Goal: Check status: Check status

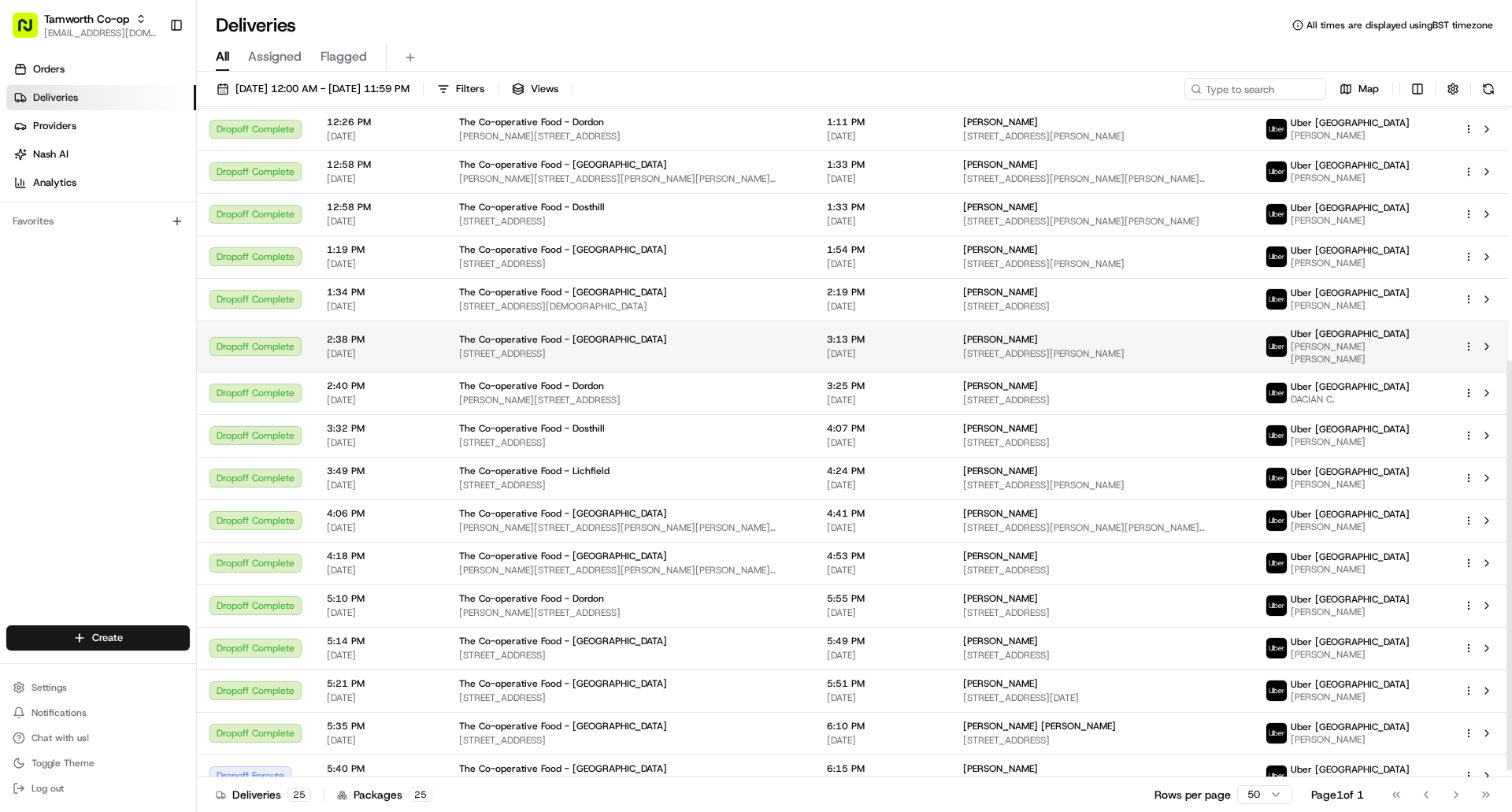
scroll to position [425, 0]
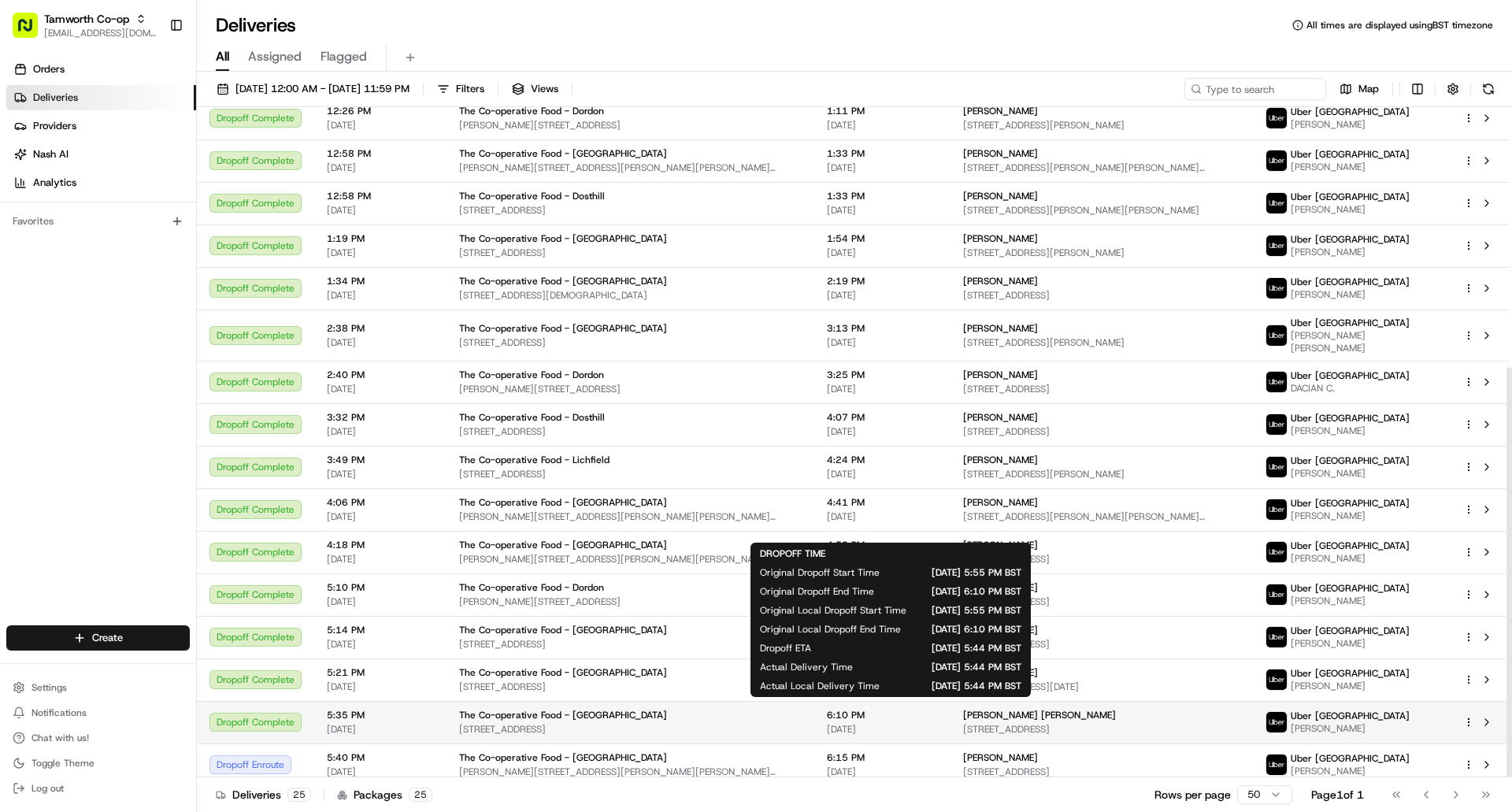
click at [938, 713] on div "6:10 PM 08/15/2025" at bounding box center [882, 722] width 111 height 27
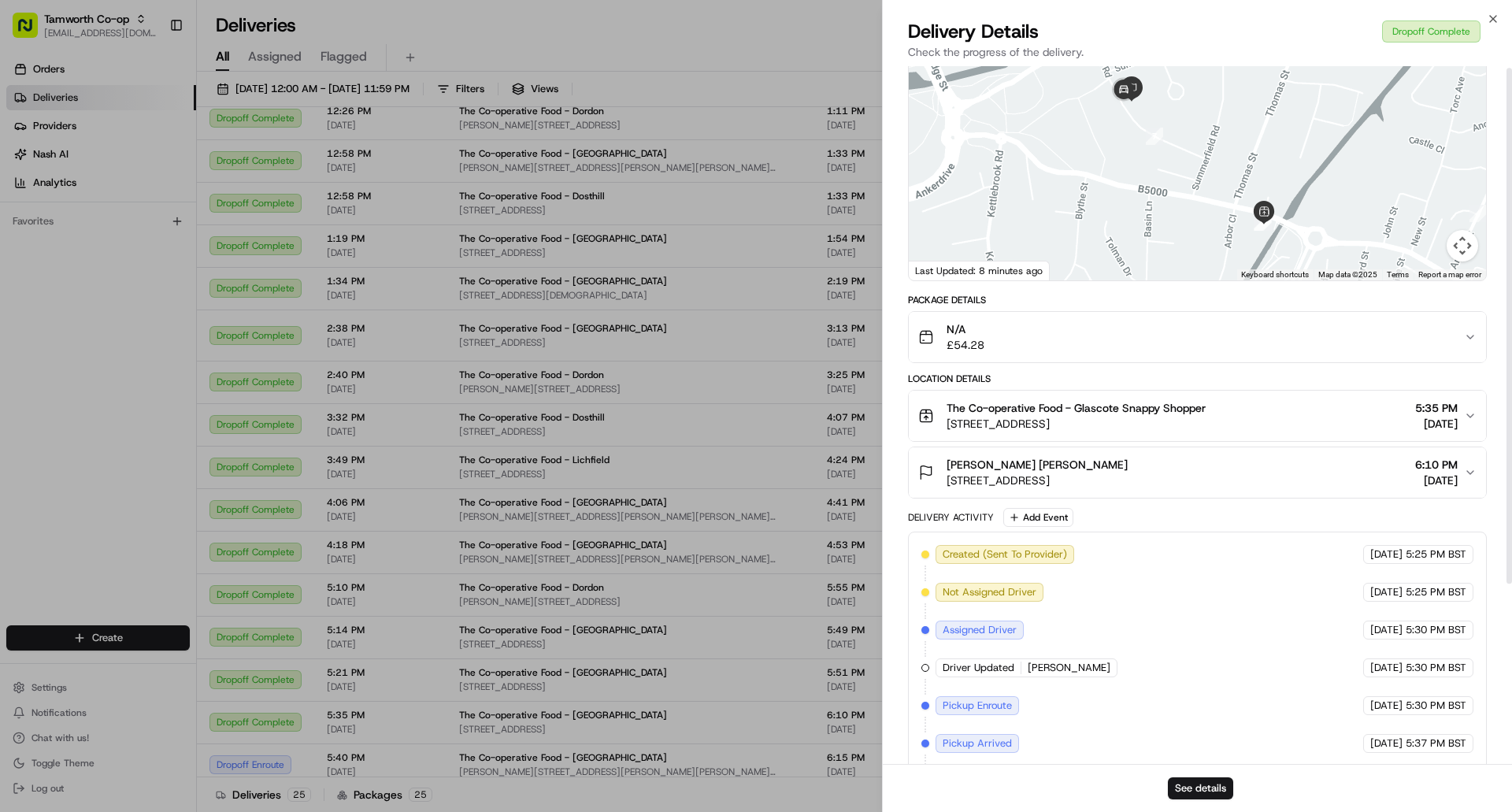
scroll to position [0, 0]
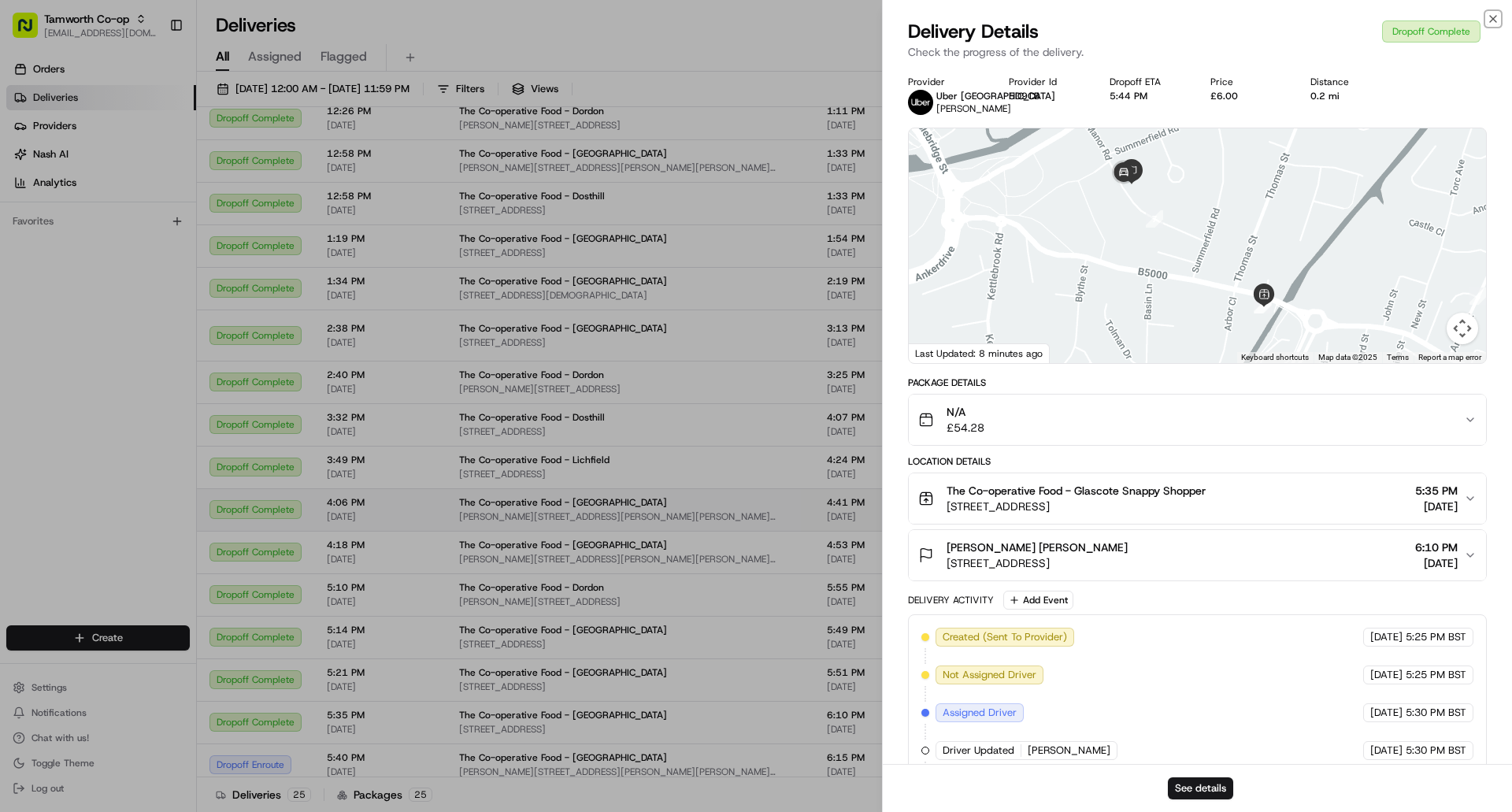
drag, startPoint x: 1490, startPoint y: 22, endPoint x: 1294, endPoint y: 489, distance: 506.5
click at [1490, 21] on icon "button" at bounding box center [1493, 19] width 13 height 13
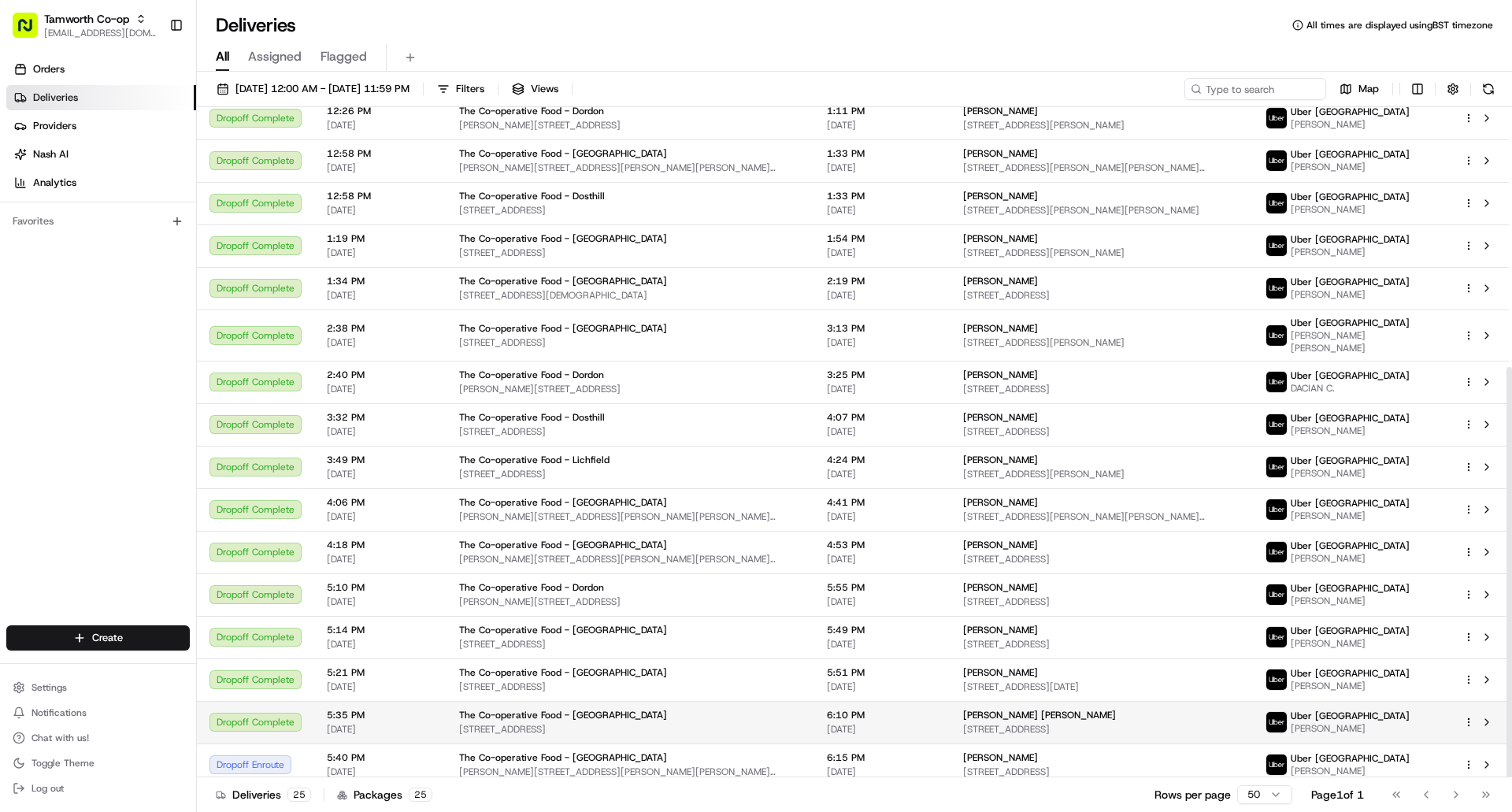
click at [1467, 717] on html "Tamworth Co-op glascoteshop@tamworth.coop Toggle Sidebar Orders Deliveries Prov…" at bounding box center [756, 406] width 1512 height 812
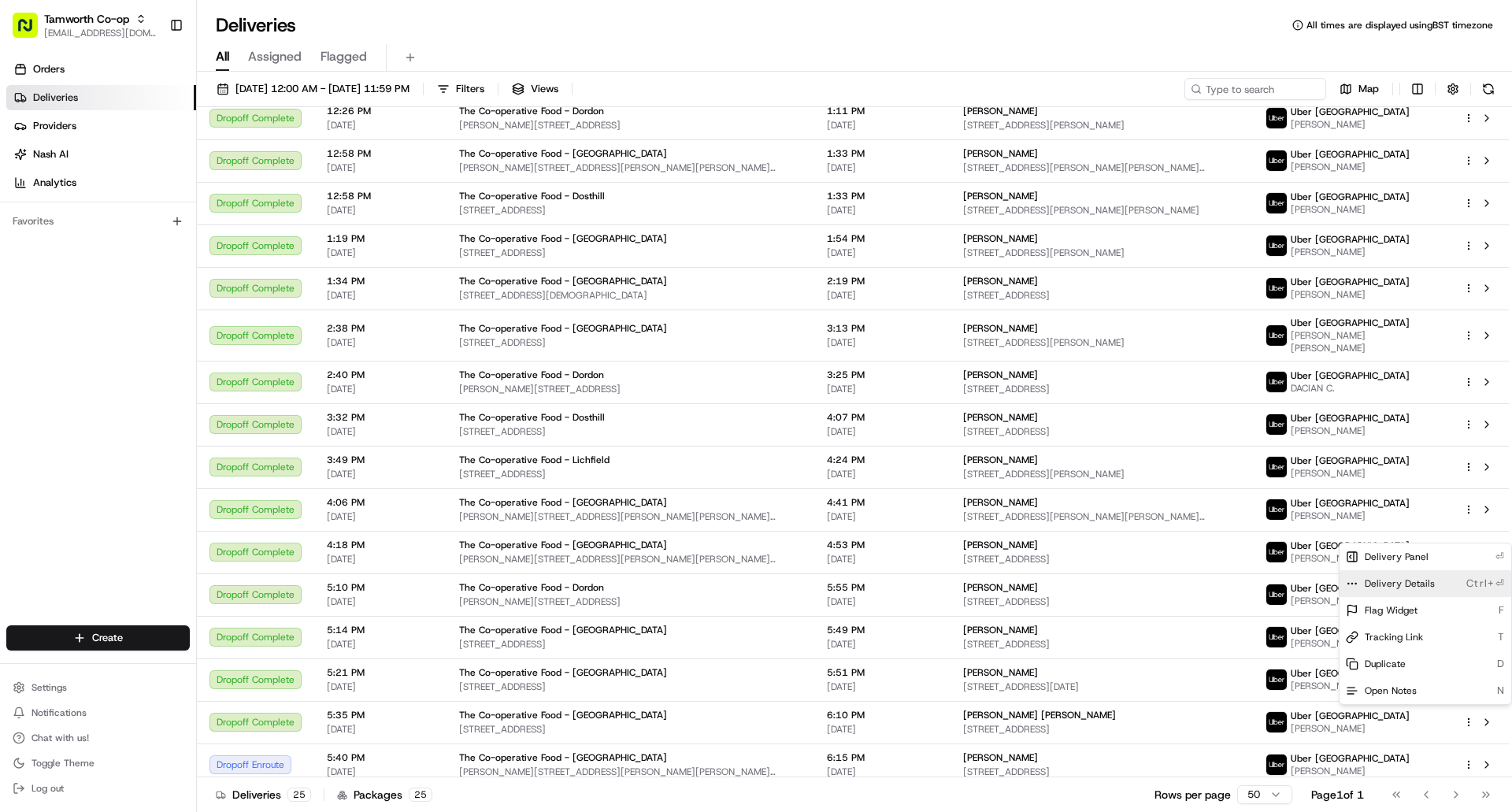
click at [1408, 582] on span "Delivery Details" at bounding box center [1400, 583] width 70 height 13
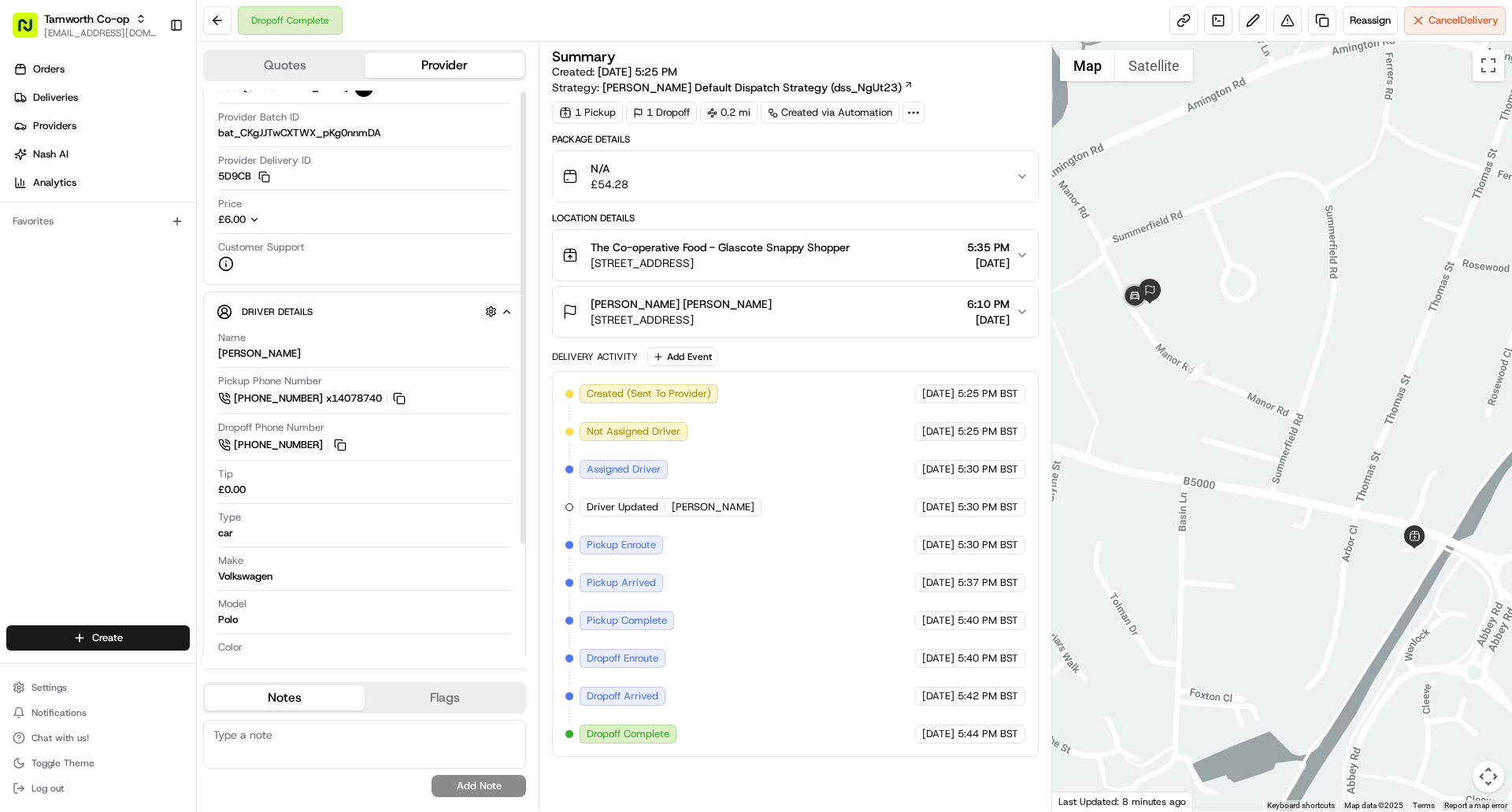
scroll to position [141, 0]
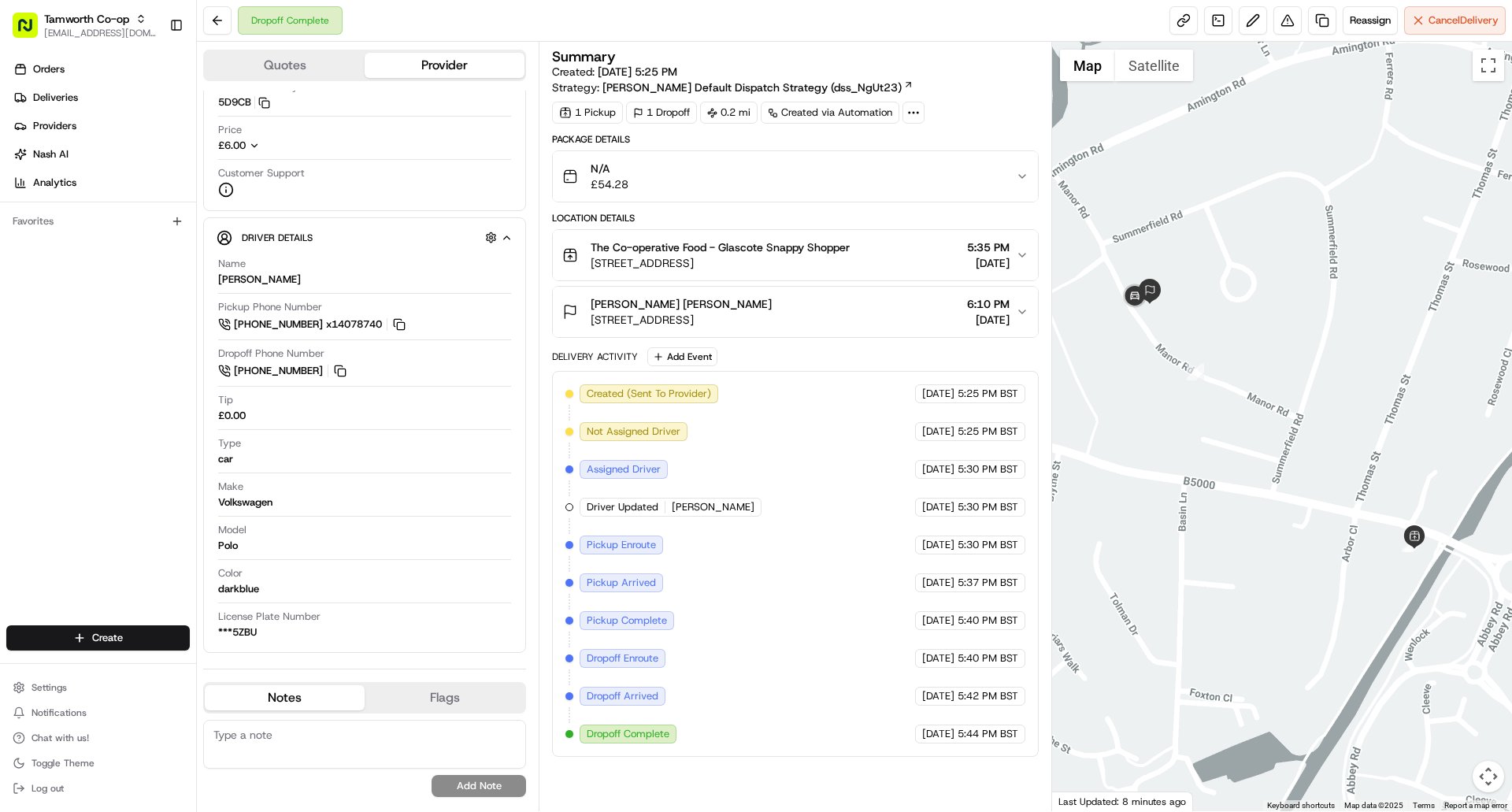
click at [437, 698] on button "Flags" at bounding box center [445, 698] width 160 height 25
click at [291, 705] on button "Notes" at bounding box center [284, 698] width 160 height 25
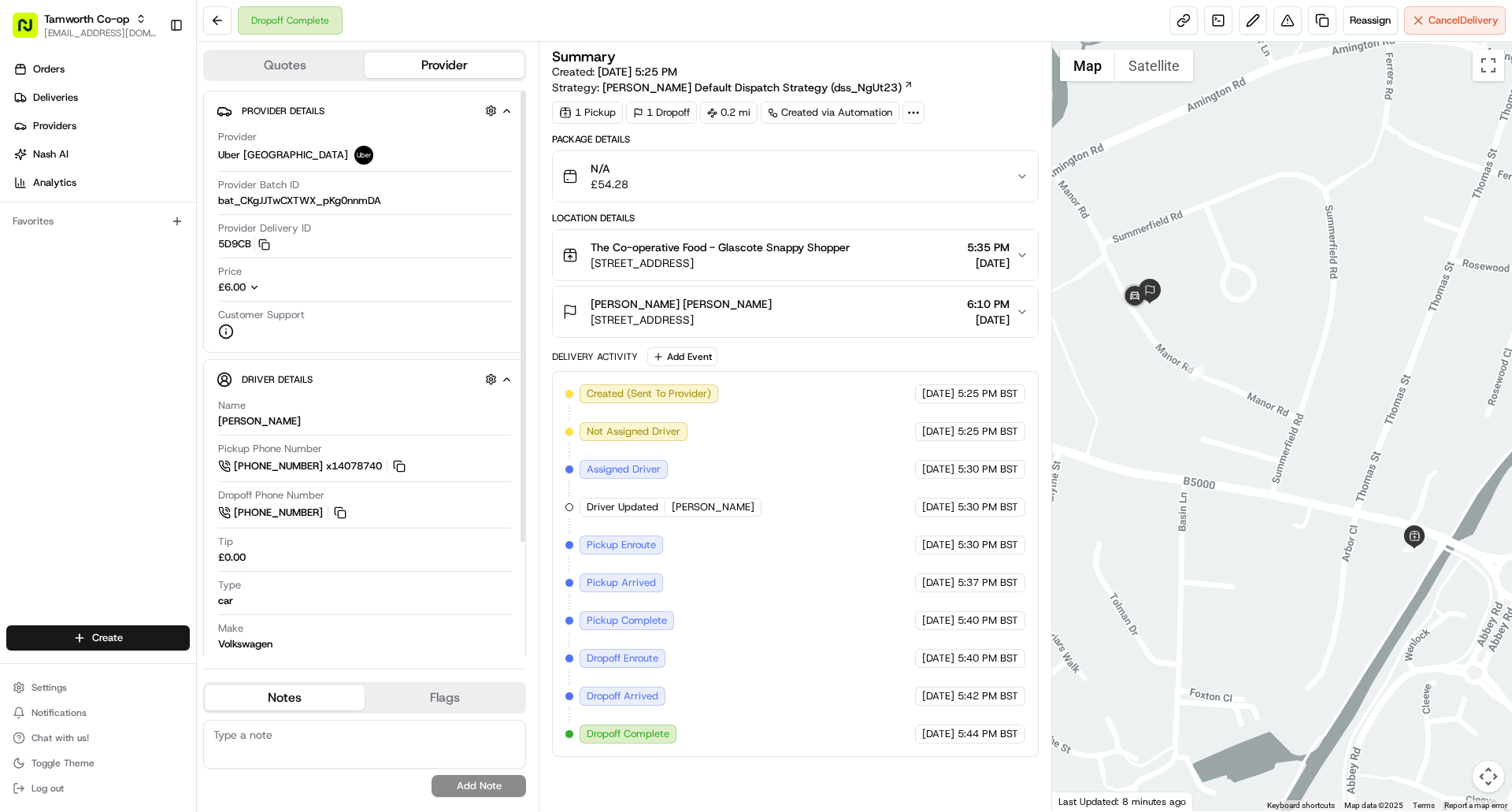
click at [256, 293] on icon "button" at bounding box center [254, 287] width 11 height 11
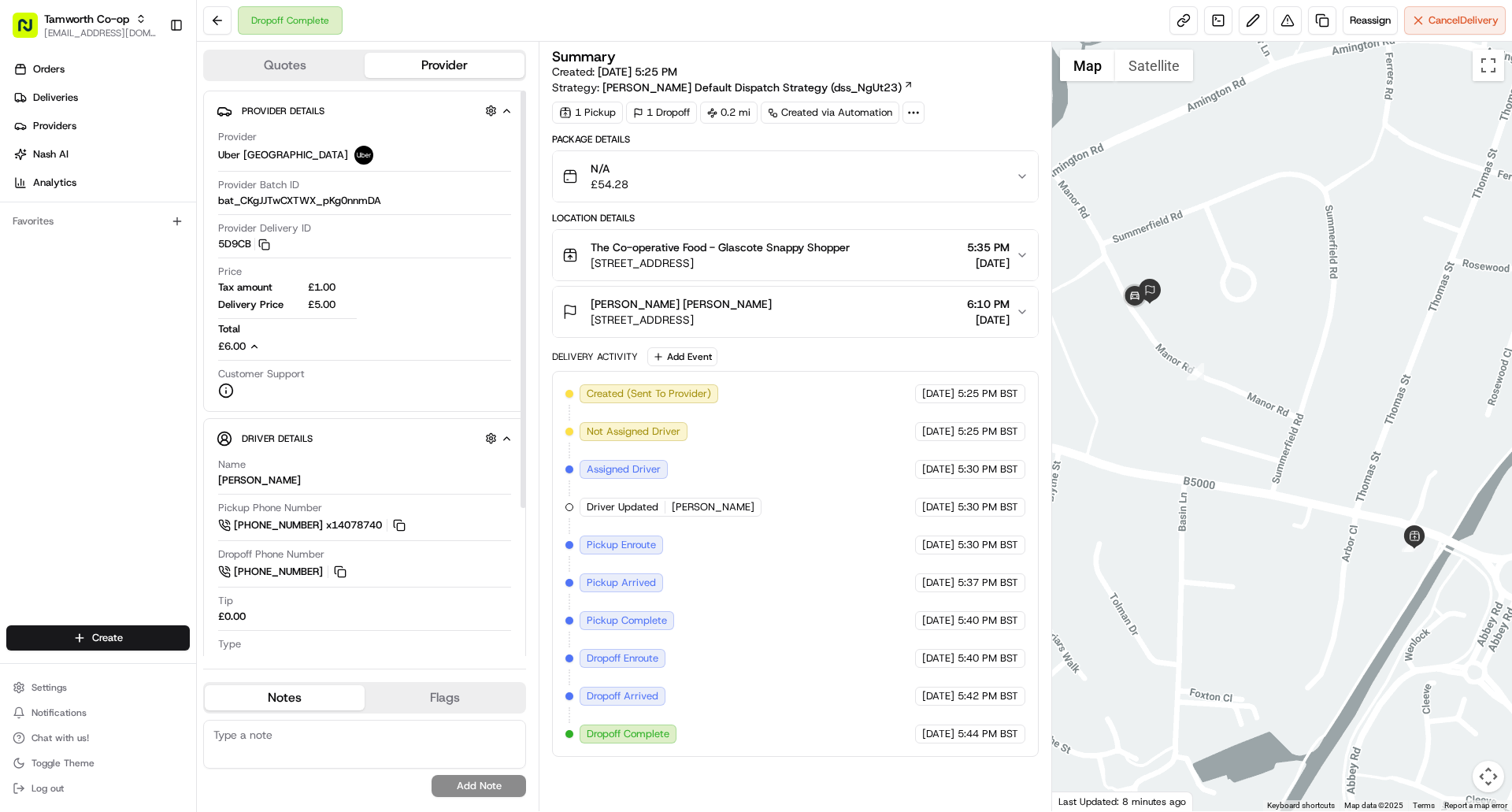
click at [255, 348] on icon "button" at bounding box center [254, 347] width 11 height 11
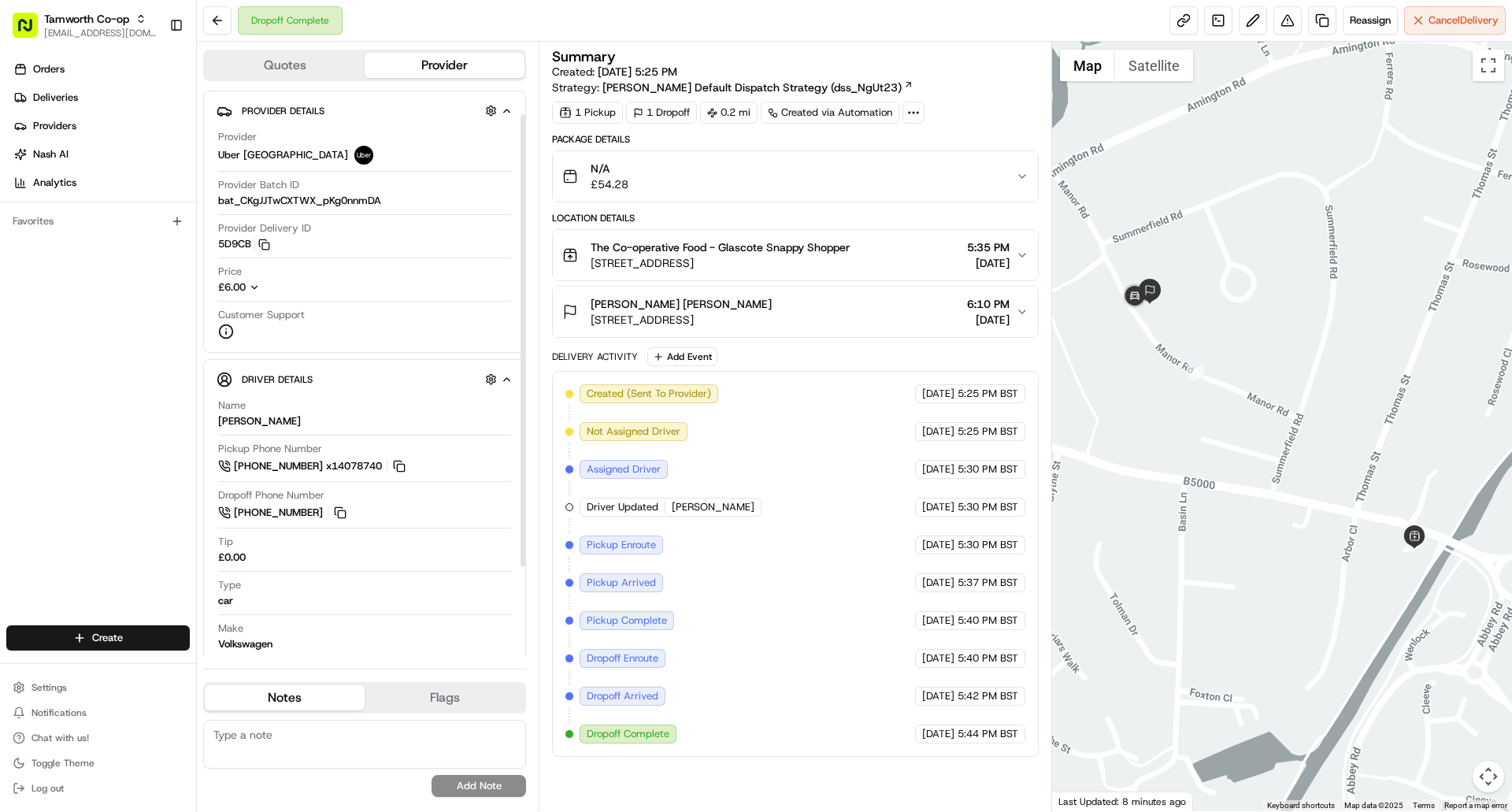
scroll to position [78, 0]
